Goal: Task Accomplishment & Management: Manage account settings

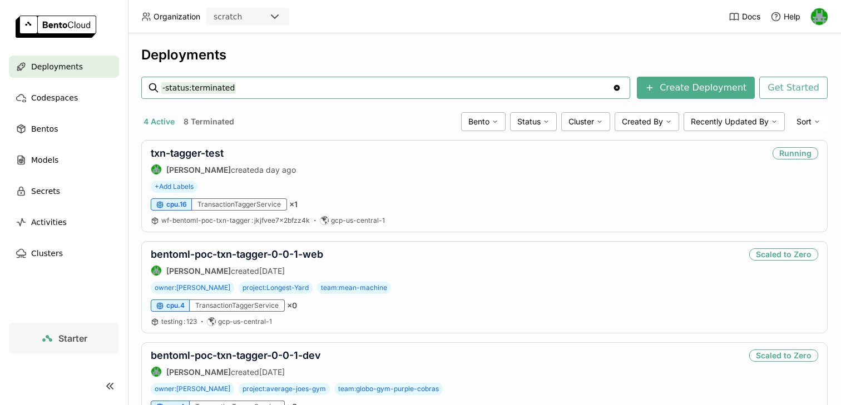
click at [52, 341] on icon at bounding box center [49, 338] width 7 height 7
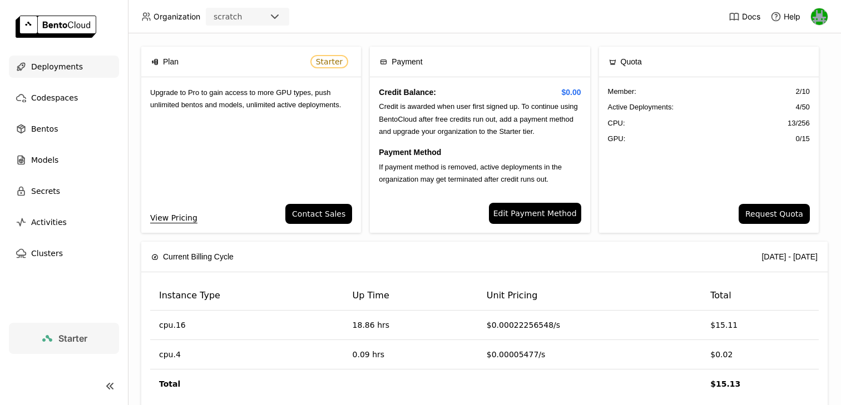
click at [59, 60] on span "Deployments" at bounding box center [57, 66] width 52 height 13
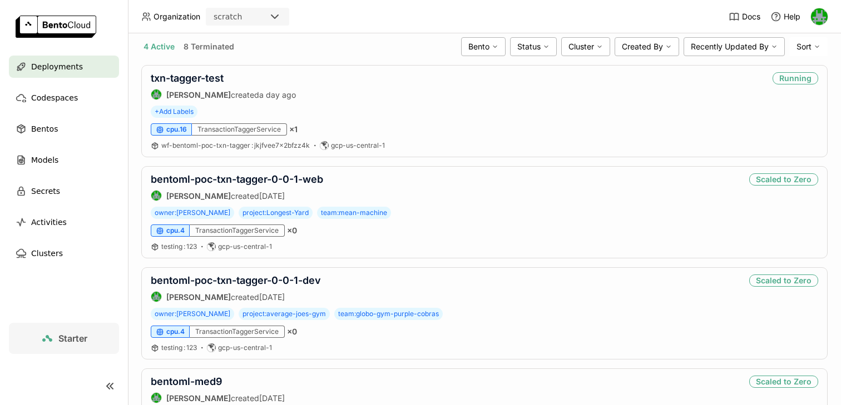
scroll to position [73, 0]
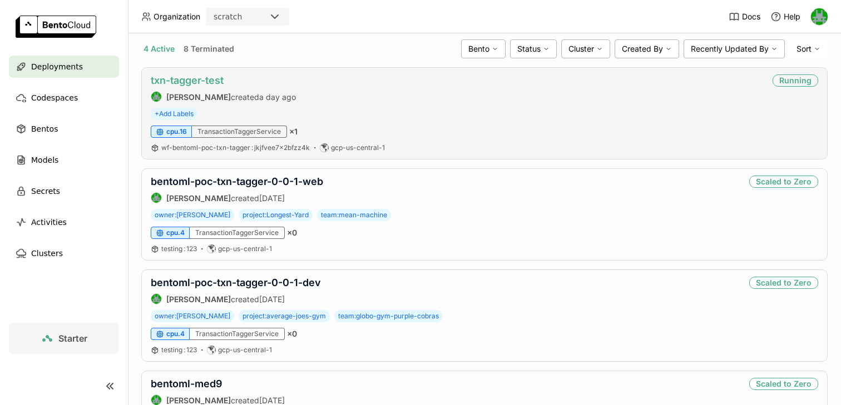
click at [199, 82] on link "txn-tagger-test" at bounding box center [187, 80] width 73 height 12
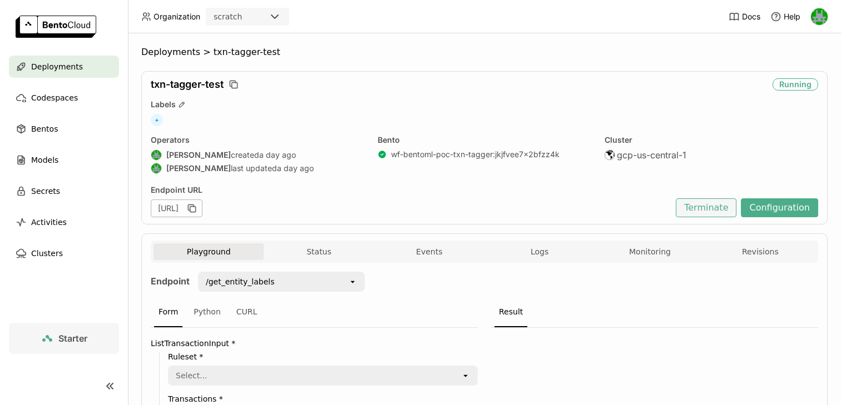
click at [713, 206] on button "Terminate" at bounding box center [705, 207] width 61 height 19
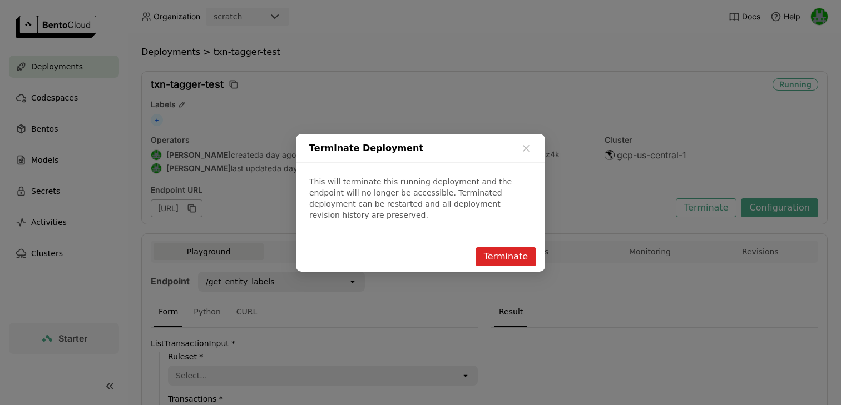
click at [502, 251] on button "Terminate" at bounding box center [505, 256] width 61 height 19
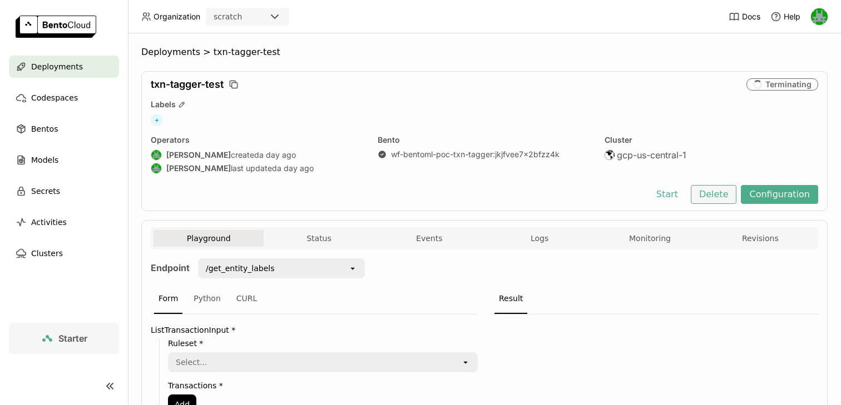
click at [720, 192] on button "Delete" at bounding box center [713, 194] width 46 height 19
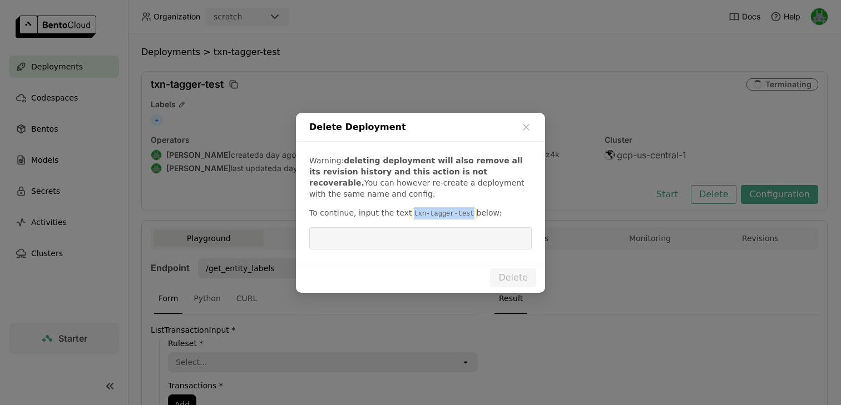
drag, startPoint x: 467, startPoint y: 212, endPoint x: 402, endPoint y: 212, distance: 64.5
click at [402, 212] on p "To continue, input the text txn-tagger-test below:" at bounding box center [420, 213] width 222 height 12
click at [464, 220] on div "Warning: deleting deployment will also remove all its revision history and this…" at bounding box center [420, 202] width 249 height 121
drag, startPoint x: 467, startPoint y: 211, endPoint x: 408, endPoint y: 212, distance: 58.9
click at [411, 212] on code "txn-tagger-test" at bounding box center [443, 213] width 64 height 11
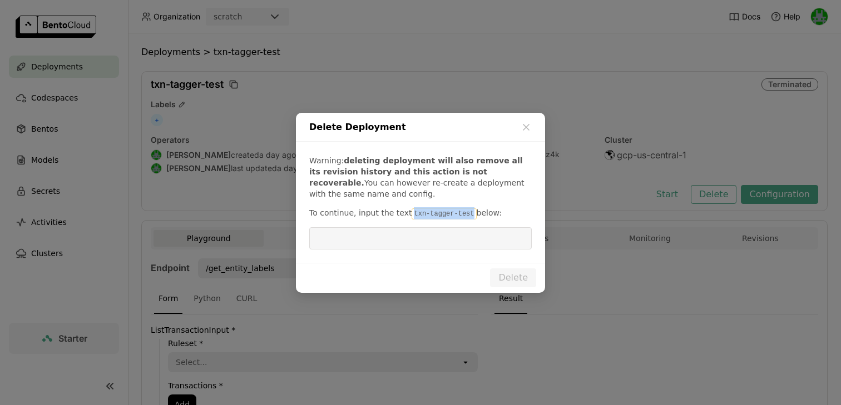
copy code "txn-tagger-test"
click at [391, 236] on input "dialog" at bounding box center [420, 238] width 209 height 21
paste input "txn-tagger-test"
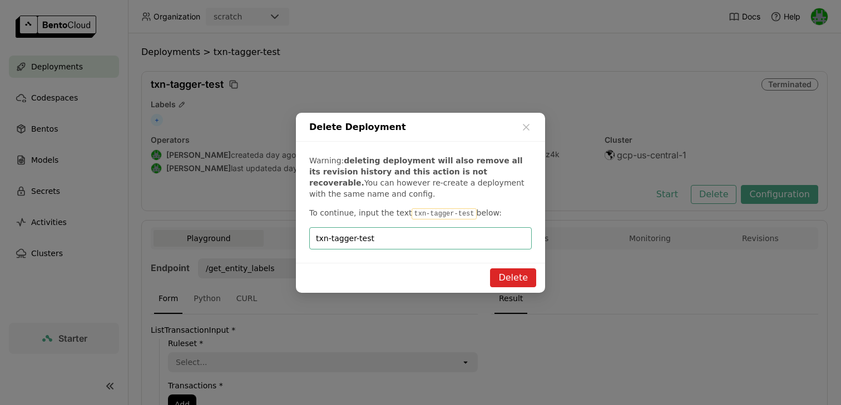
type input "txn-tagger-test"
click at [510, 277] on button "Delete" at bounding box center [513, 278] width 46 height 19
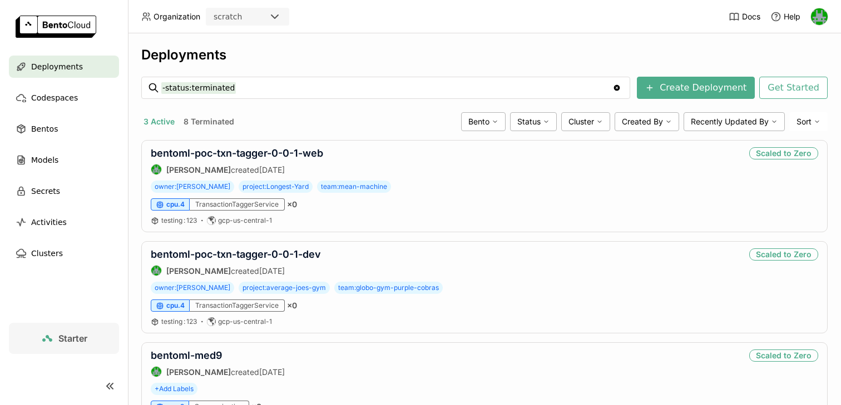
click at [247, 23] on div "scratch" at bounding box center [237, 17] width 61 height 16
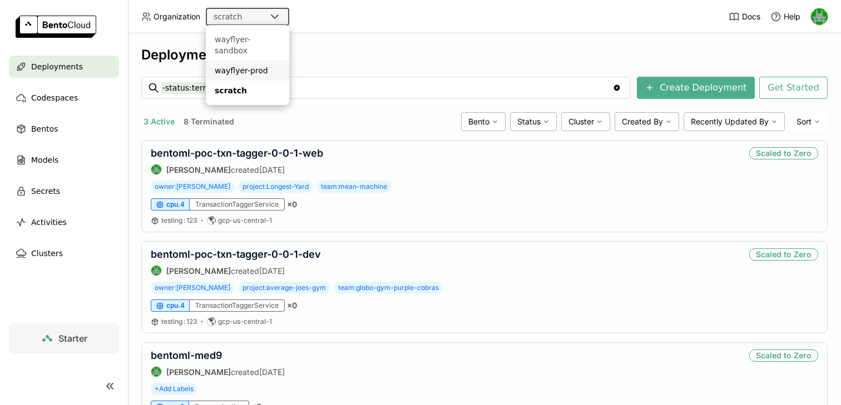
click at [238, 65] on div "wayflyer-prod" at bounding box center [248, 70] width 66 height 11
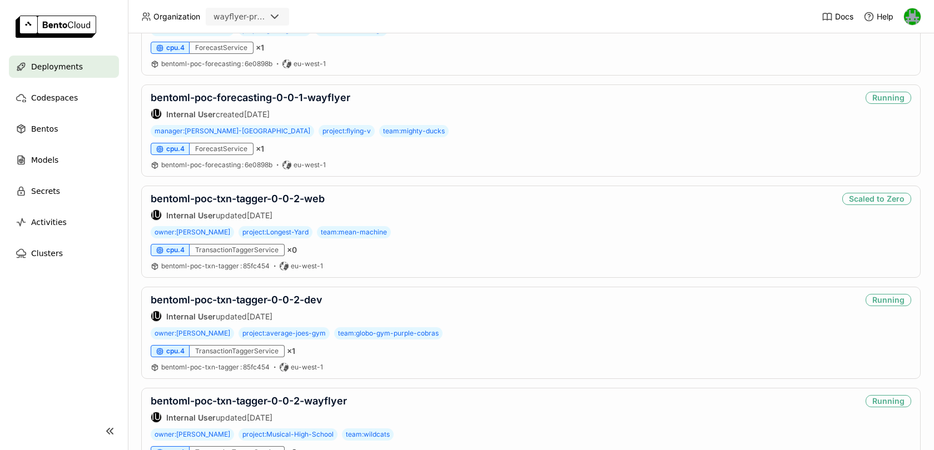
scroll to position [686, 0]
